Goal: Find specific page/section: Find specific page/section

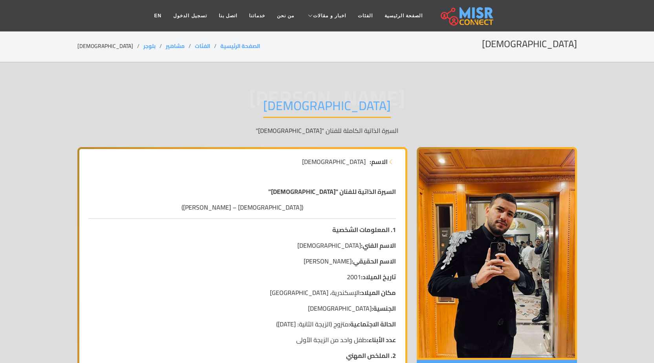
click at [272, 208] on p "(Muslim – مصطفى زكريا محمد علي مسلم)" at bounding box center [242, 206] width 307 height 9
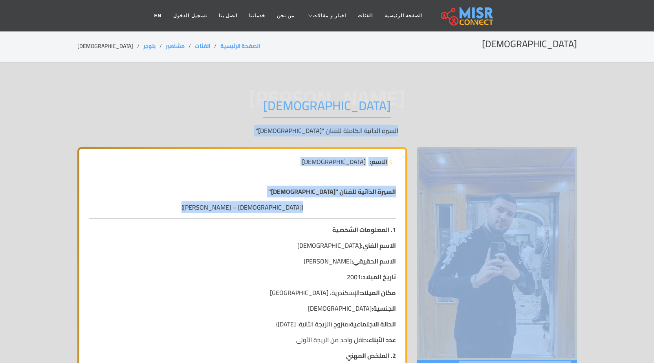
drag, startPoint x: 272, startPoint y: 208, endPoint x: 370, endPoint y: 135, distance: 122.2
click at [370, 135] on p "السيرة الذاتية الكاملة للفنان "مسلم"" at bounding box center [327, 130] width 500 height 9
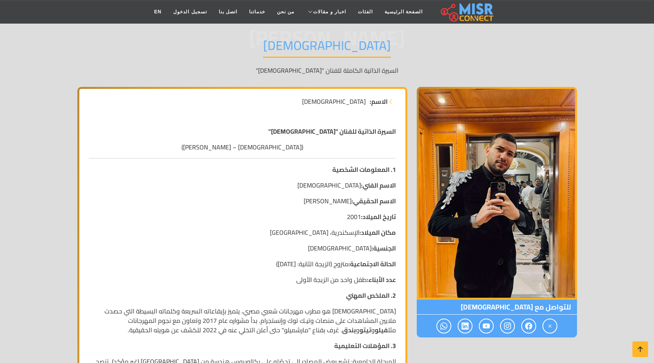
scroll to position [236, 0]
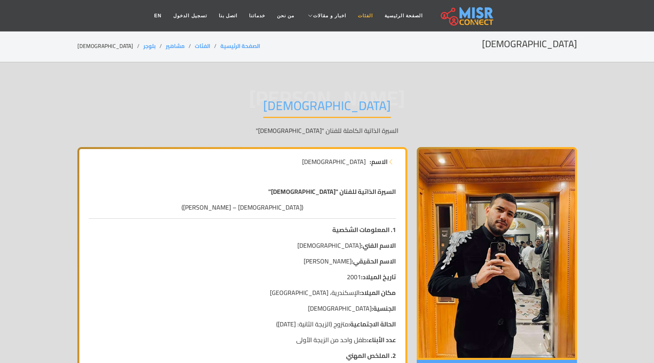
click at [354, 18] on link "الفئات" at bounding box center [365, 15] width 27 height 15
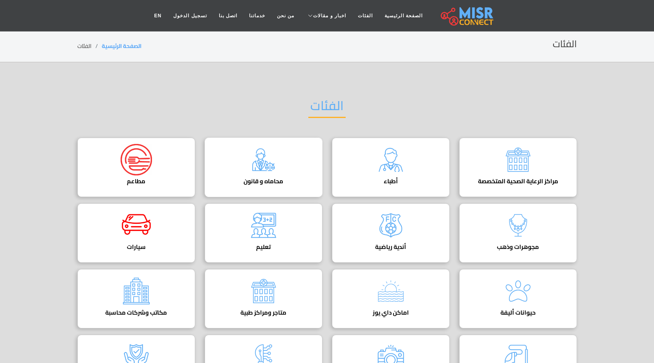
click at [285, 159] on div "محاماه و قانون دليل المحامين في [GEOGRAPHIC_DATA]" at bounding box center [264, 167] width 118 height 59
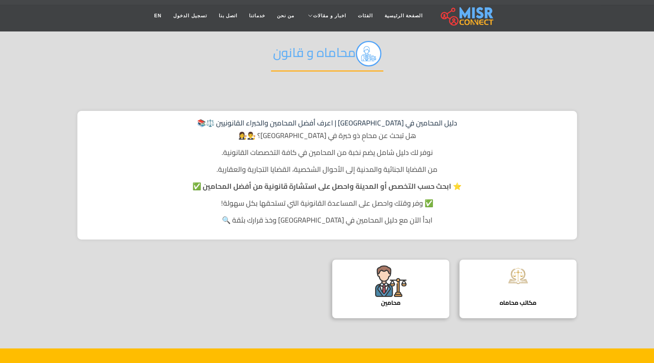
scroll to position [197, 0]
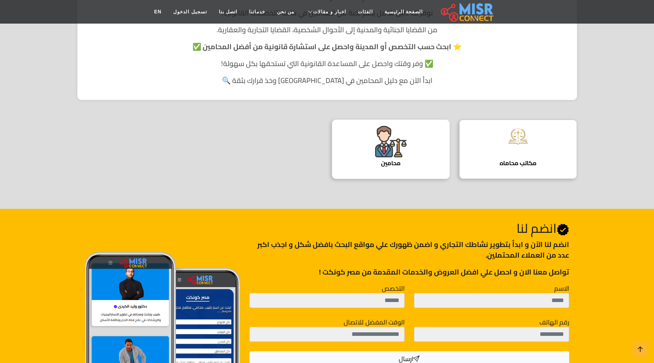
click at [402, 145] on img at bounding box center [390, 141] width 31 height 31
